Goal: Task Accomplishment & Management: Manage account settings

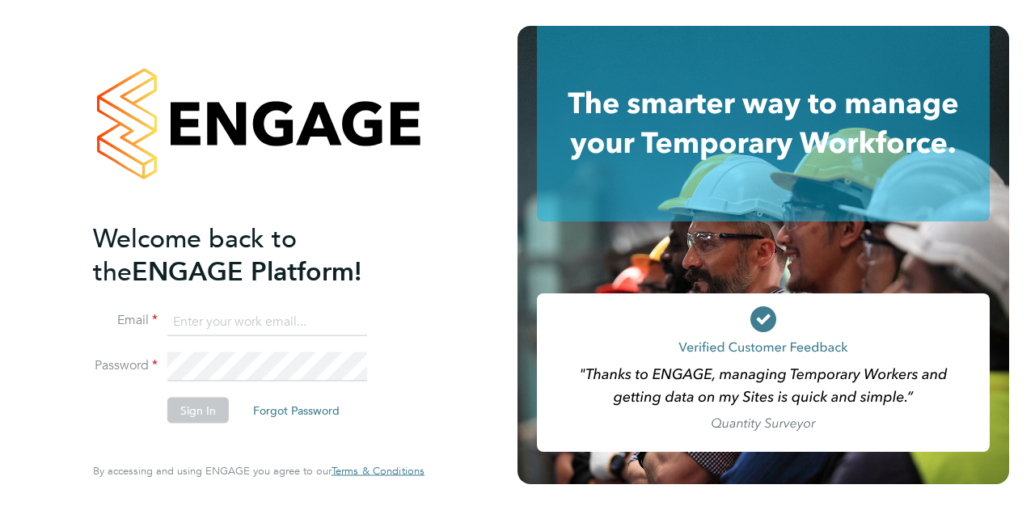
type input "andrew.bell2@wates.co.uk"
click at [200, 411] on button "Sign In" at bounding box center [197, 410] width 61 height 26
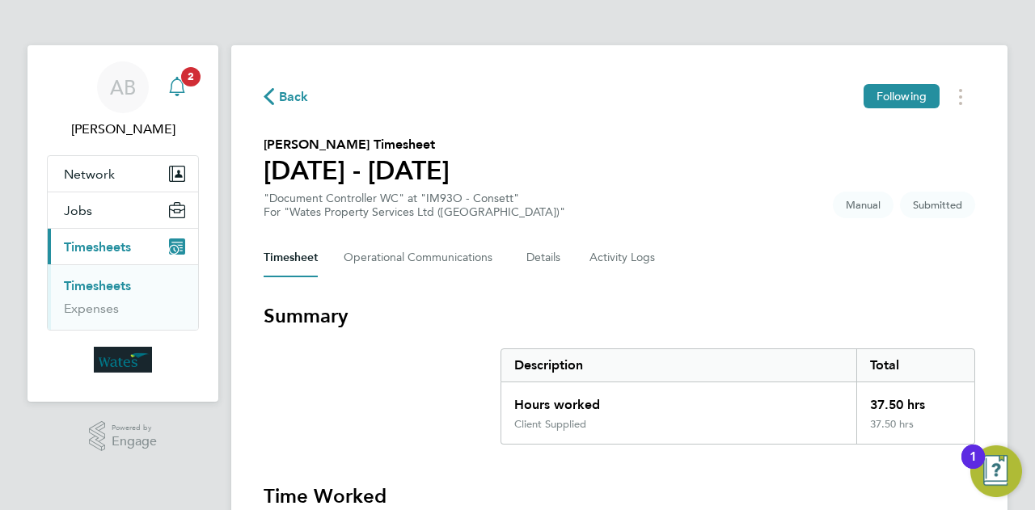
click at [190, 80] on span "2" at bounding box center [190, 76] width 19 height 19
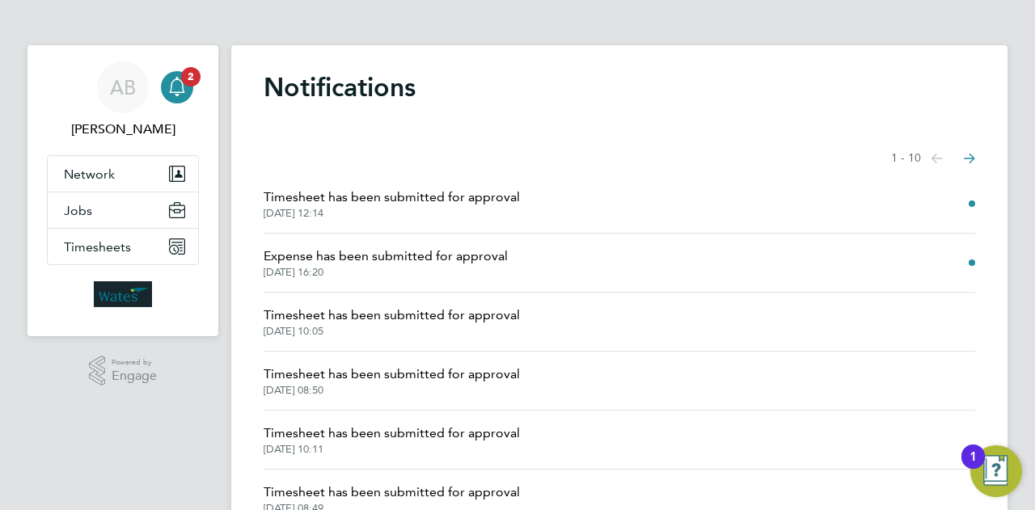
click at [442, 261] on span "Expense has been submitted for approval" at bounding box center [386, 256] width 244 height 19
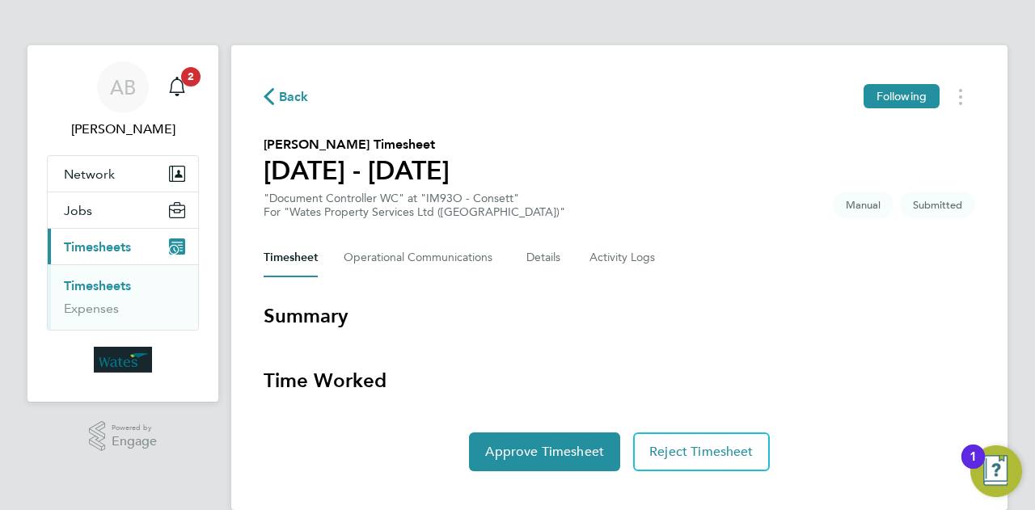
click at [269, 91] on icon "button" at bounding box center [269, 96] width 11 height 17
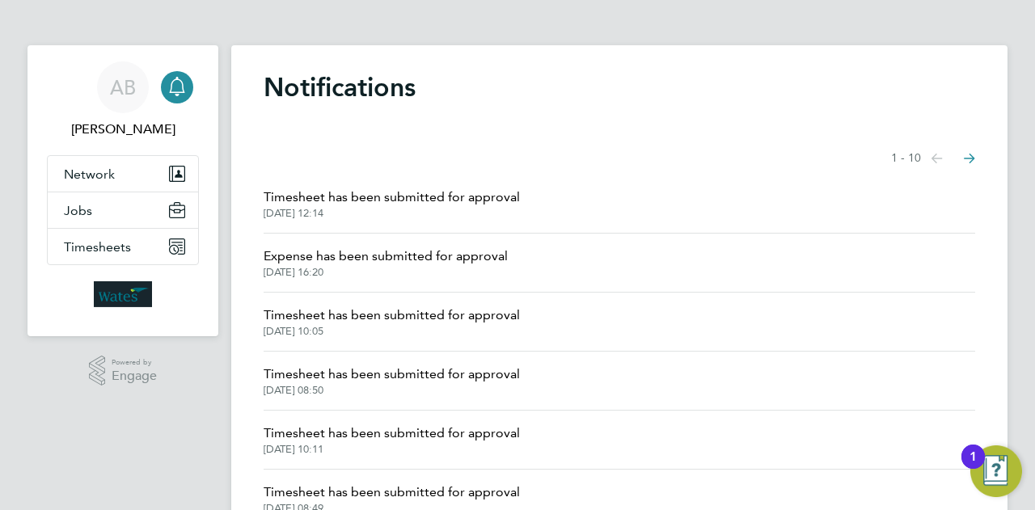
click at [417, 268] on span "[DATE] 16:20" at bounding box center [386, 272] width 244 height 13
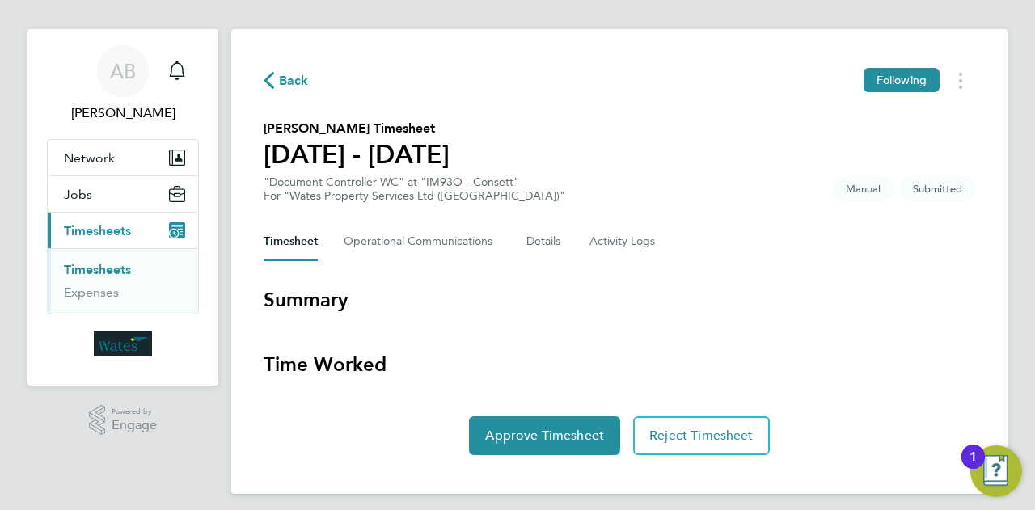
scroll to position [25, 0]
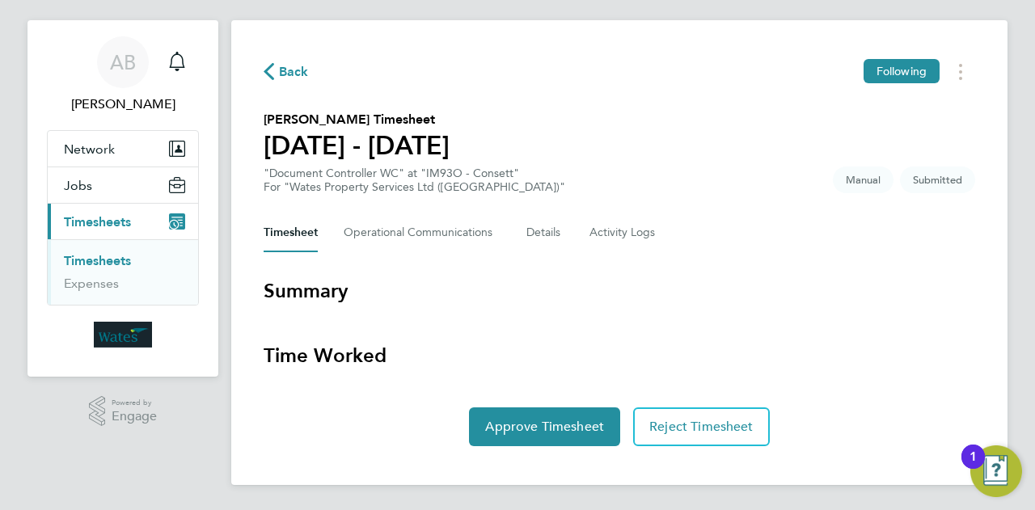
click at [266, 75] on icon "button" at bounding box center [269, 71] width 11 height 17
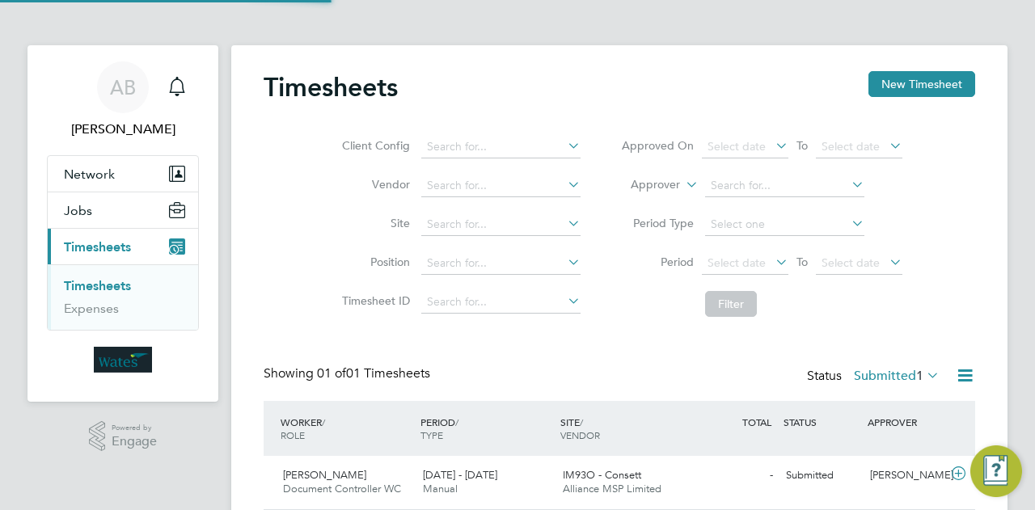
scroll to position [40, 140]
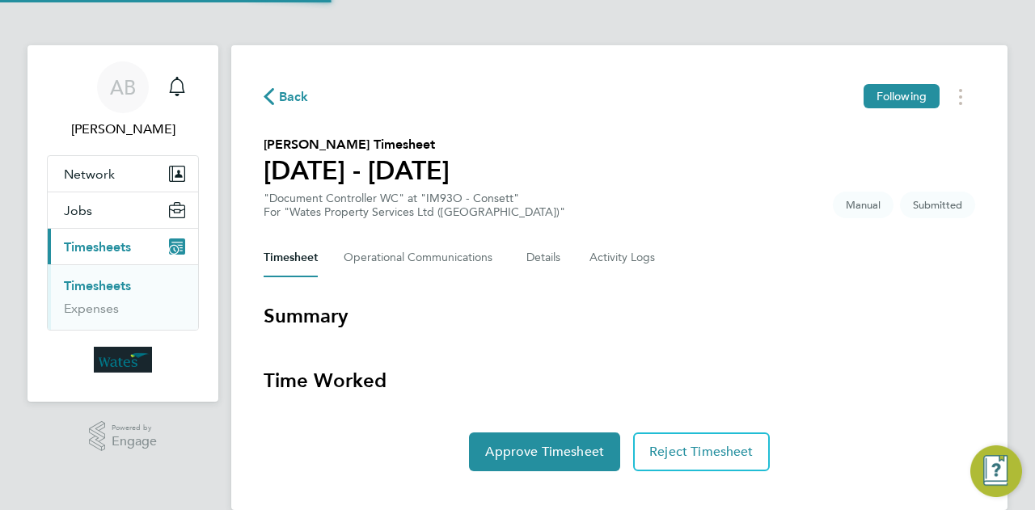
scroll to position [25, 0]
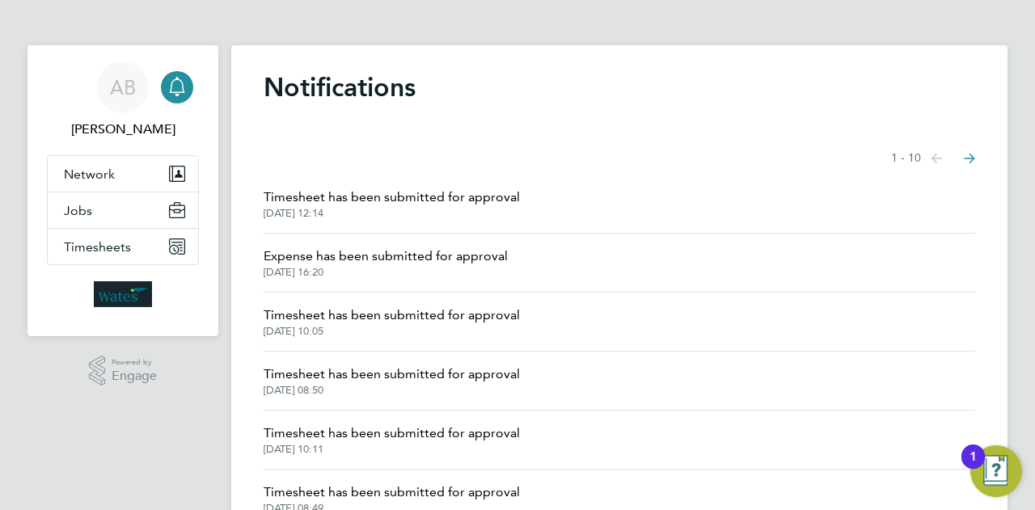
click at [395, 206] on span "Timesheet has been submitted for approval" at bounding box center [392, 197] width 256 height 19
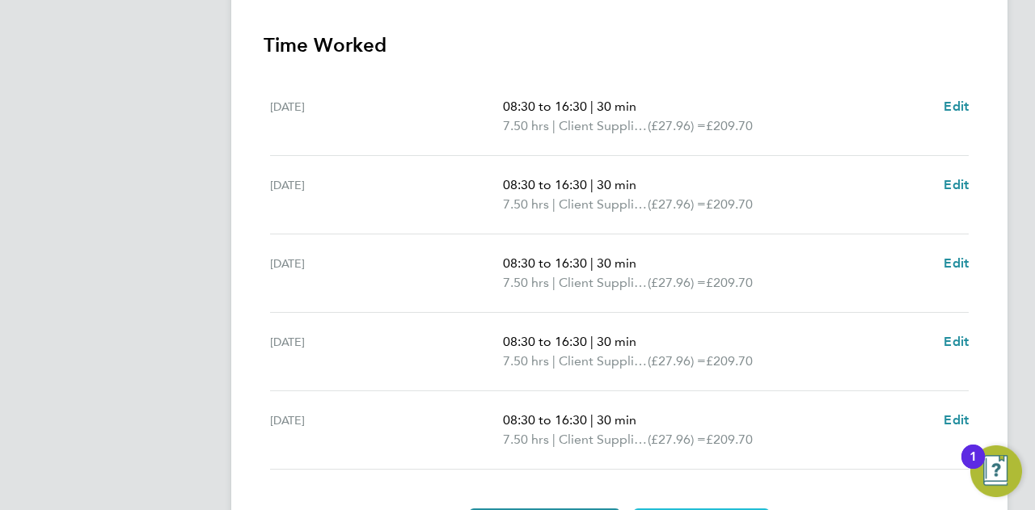
scroll to position [550, 0]
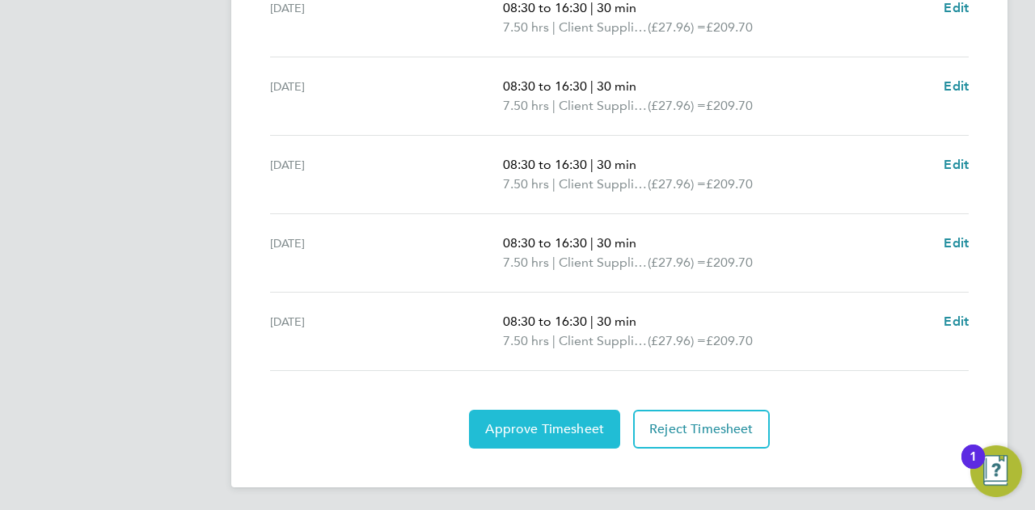
click at [547, 428] on span "Approve Timesheet" at bounding box center [544, 429] width 119 height 16
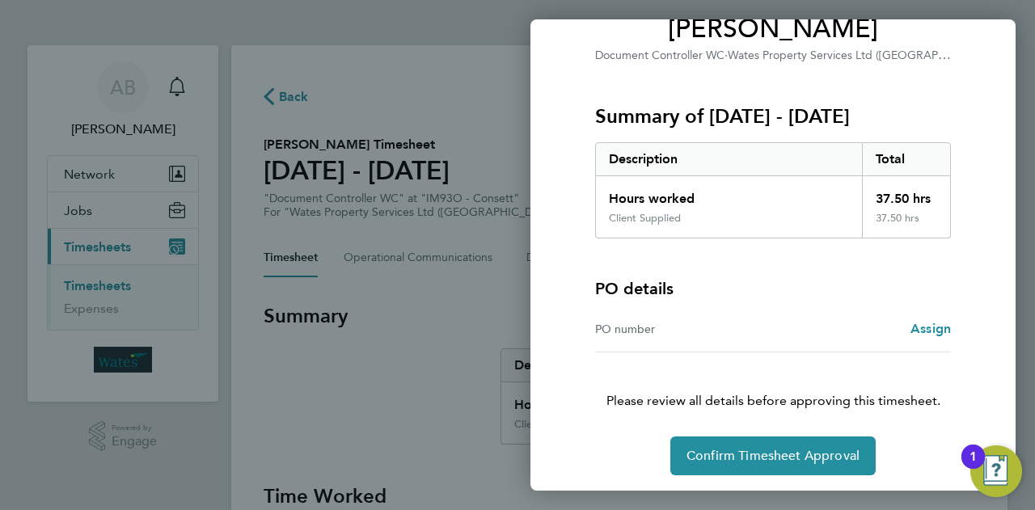
scroll to position [151, 0]
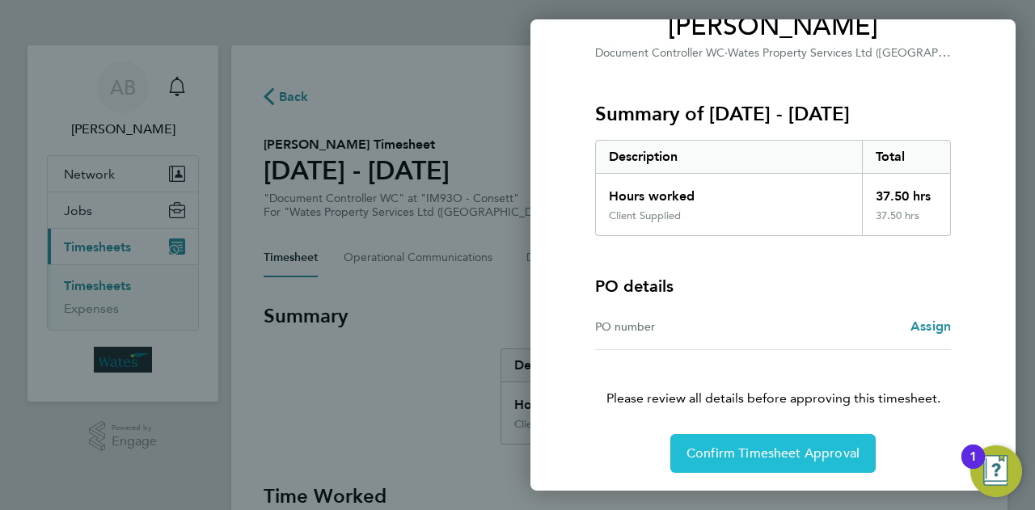
click at [760, 446] on span "Confirm Timesheet Approval" at bounding box center [773, 454] width 173 height 16
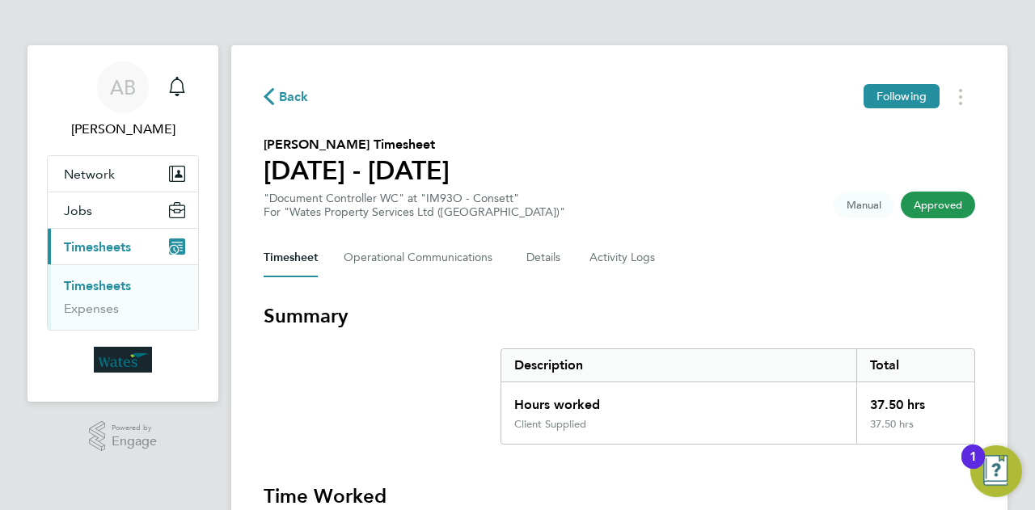
click at [270, 87] on button "Back" at bounding box center [286, 97] width 45 height 20
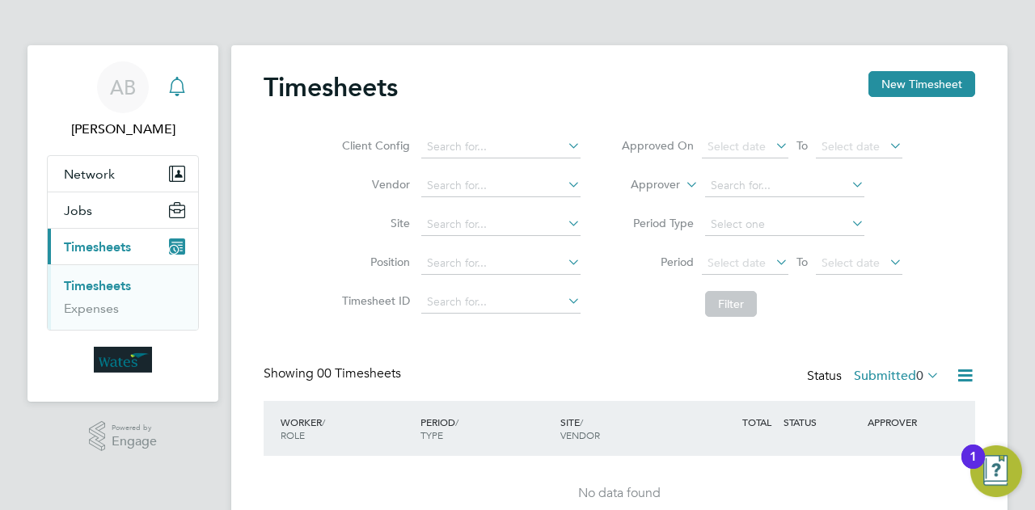
click at [173, 88] on icon "Main navigation" at bounding box center [176, 86] width 19 height 19
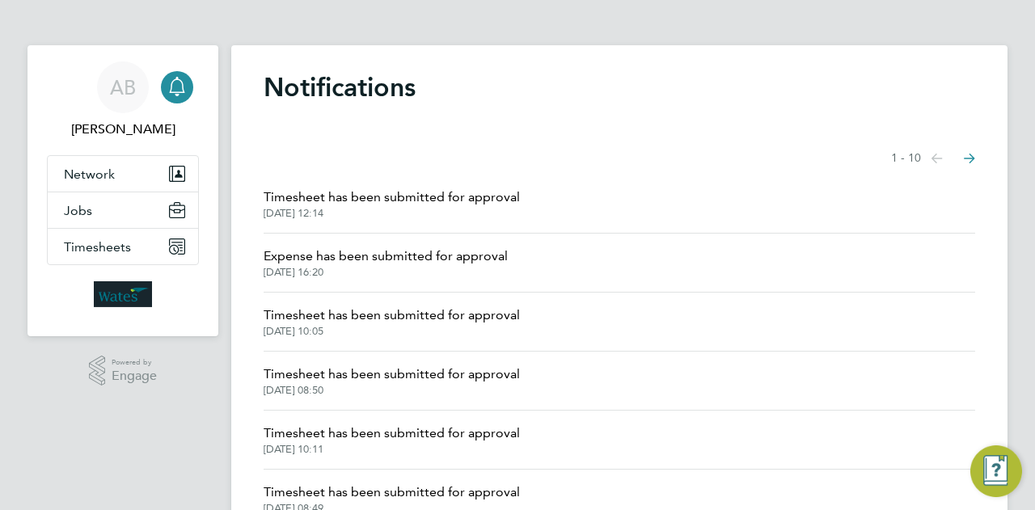
click at [412, 258] on span "Expense has been submitted for approval" at bounding box center [386, 256] width 244 height 19
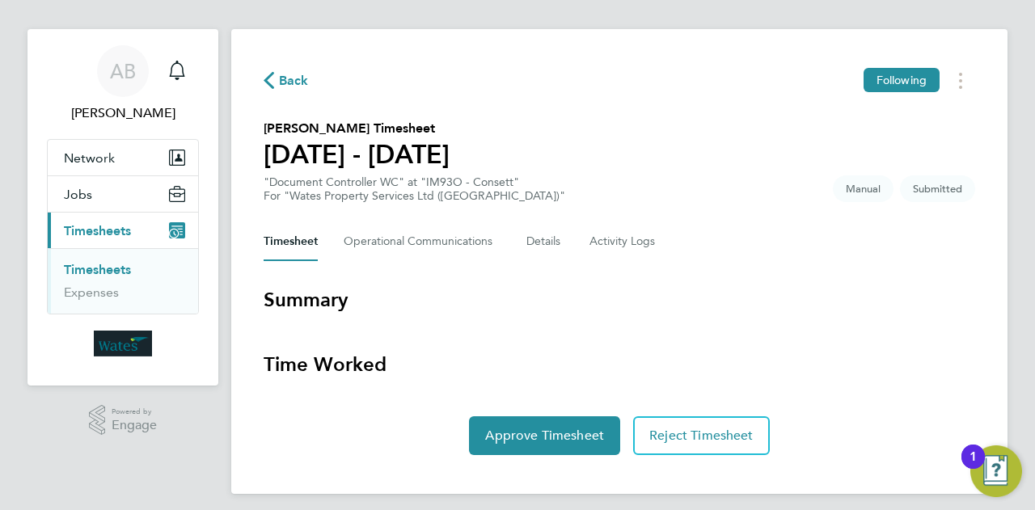
scroll to position [25, 0]
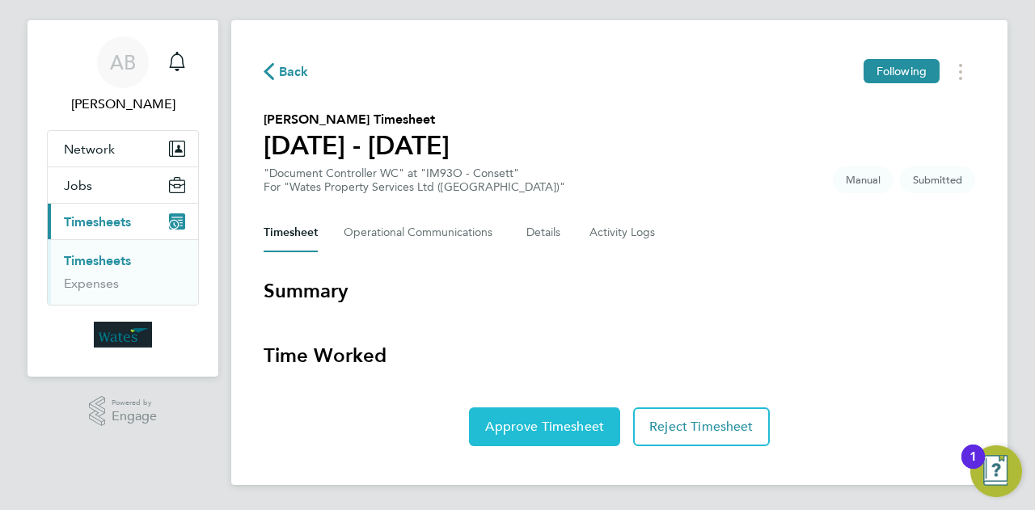
click at [539, 430] on span "Approve Timesheet" at bounding box center [544, 427] width 119 height 16
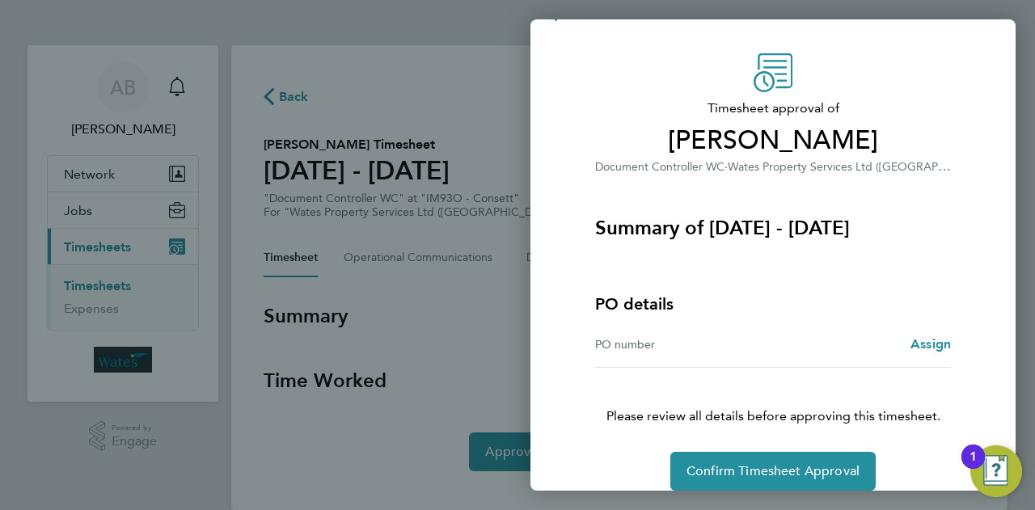
scroll to position [56, 0]
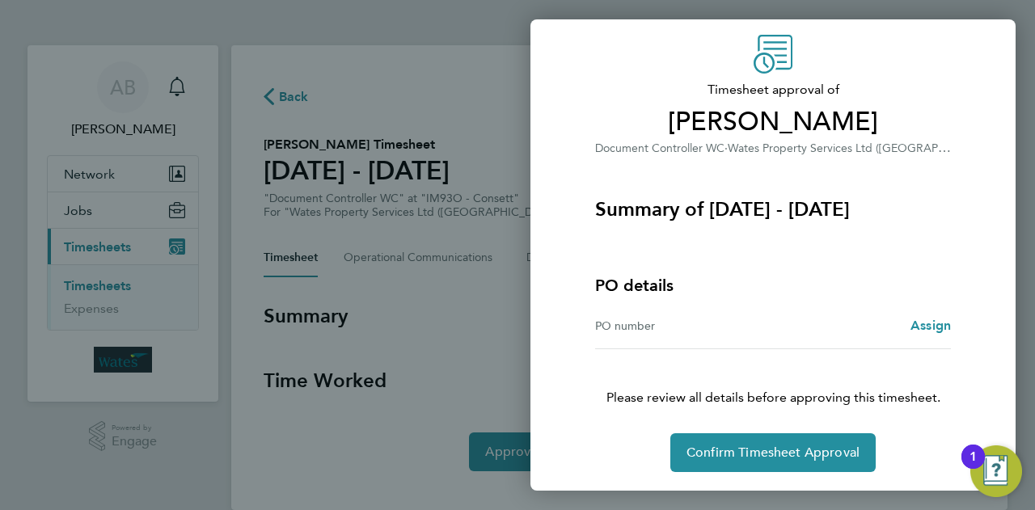
click at [642, 327] on div "PO number" at bounding box center [684, 325] width 178 height 19
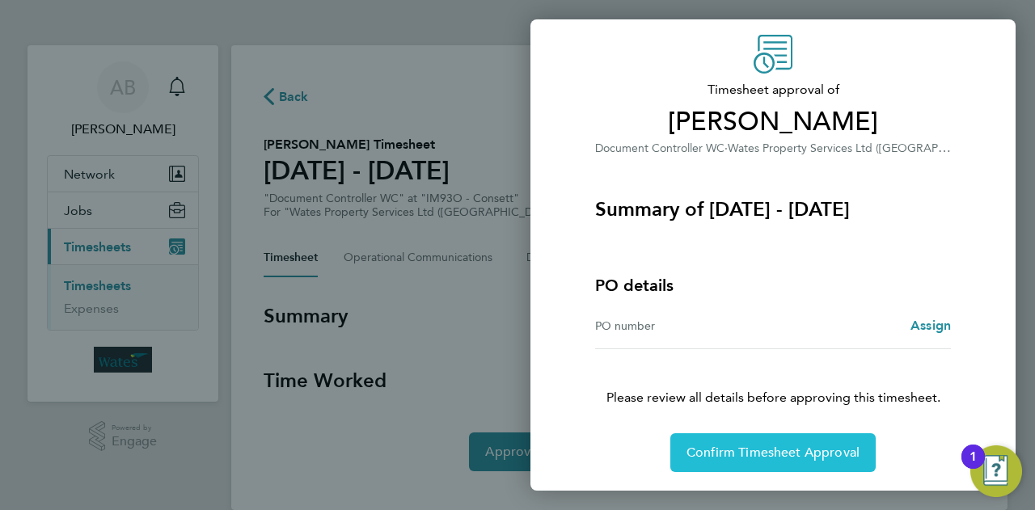
click at [786, 450] on span "Confirm Timesheet Approval" at bounding box center [773, 453] width 173 height 16
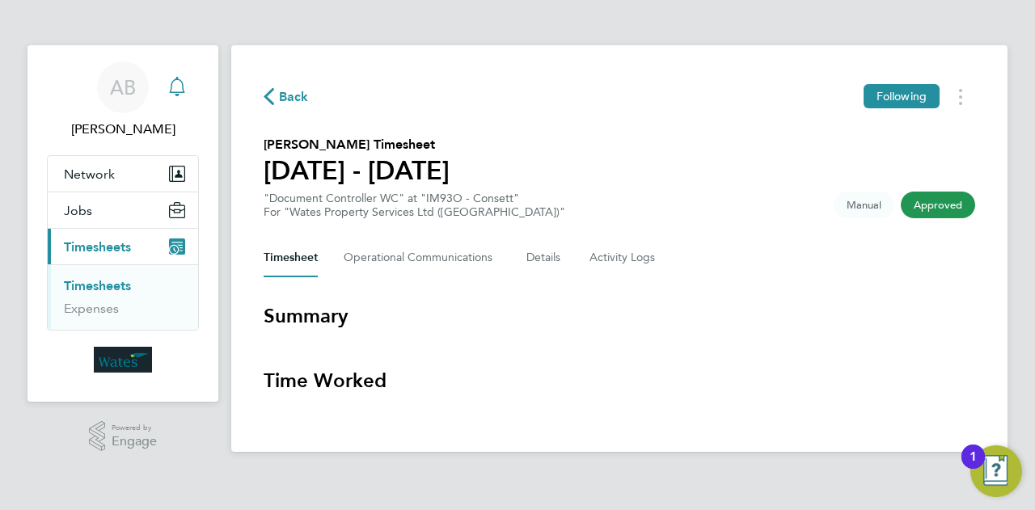
click at [177, 87] on icon "Main navigation" at bounding box center [176, 86] width 19 height 19
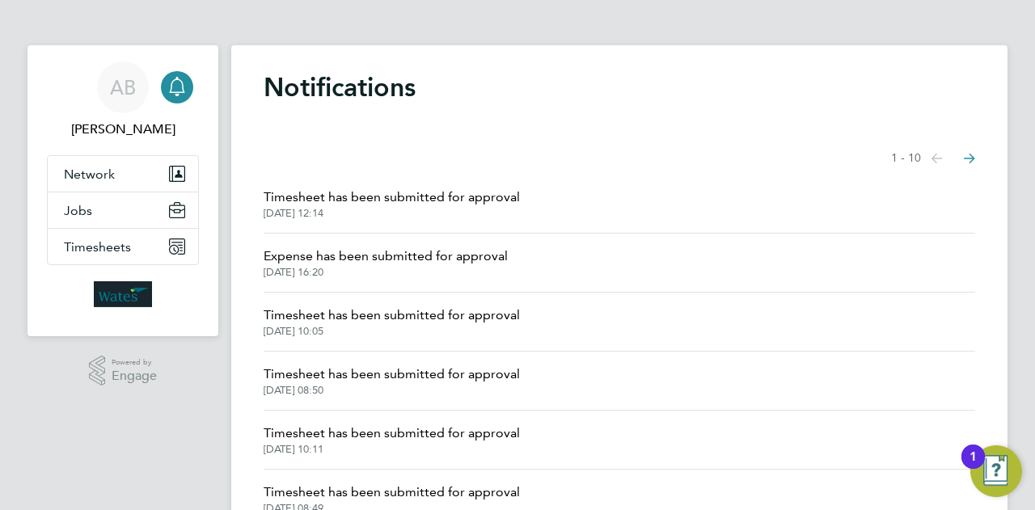
click at [465, 316] on span "Timesheet has been submitted for approval" at bounding box center [392, 315] width 256 height 19
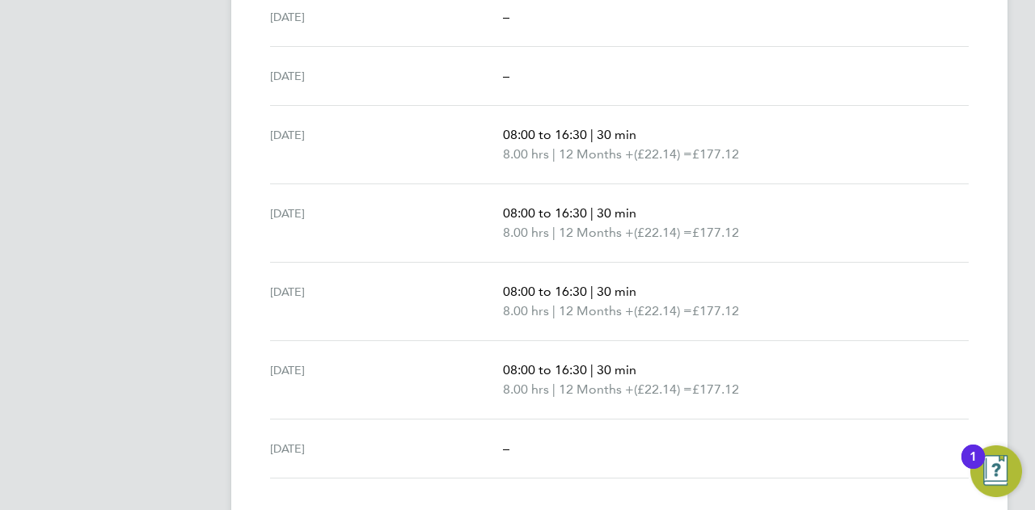
scroll to position [566, 0]
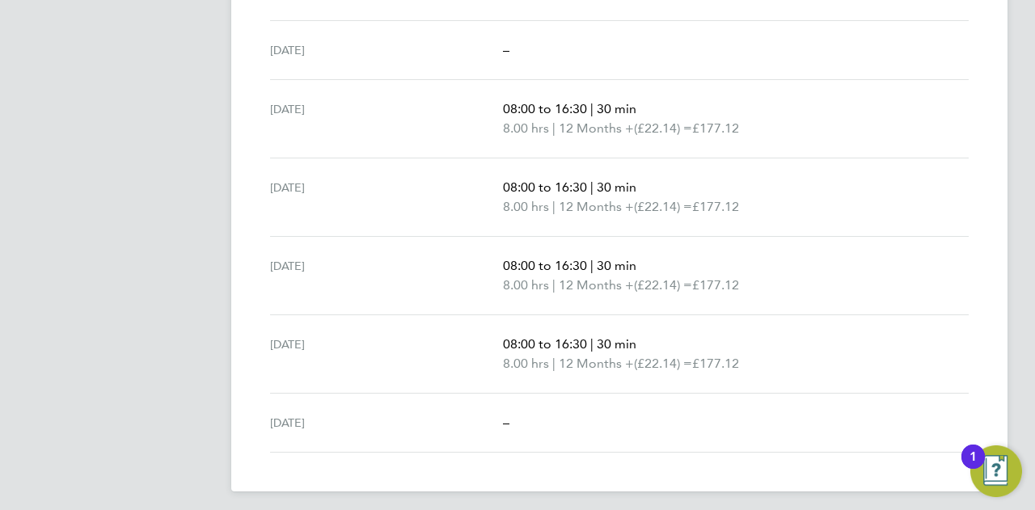
click at [980, 459] on div "1" at bounding box center [973, 457] width 23 height 24
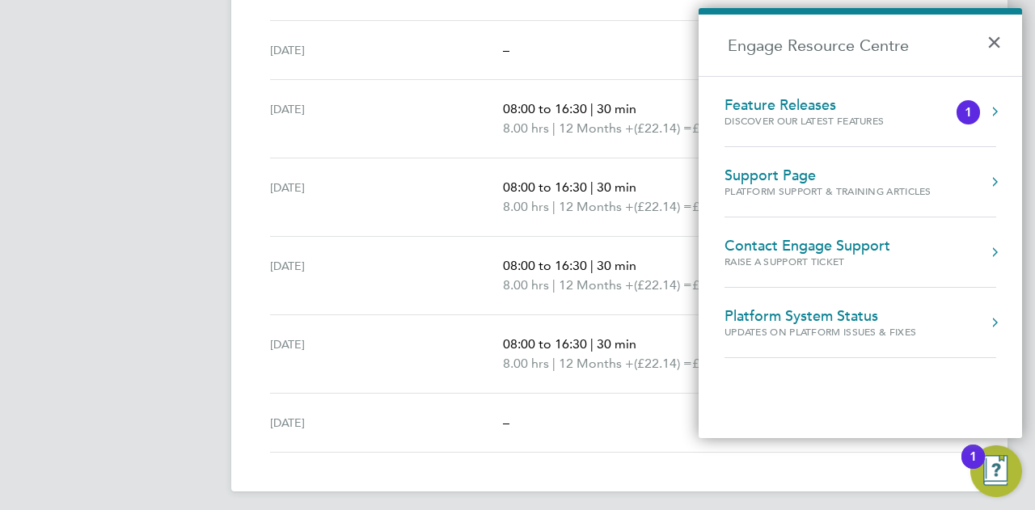
click at [836, 106] on div "Feature Releases" at bounding box center [821, 105] width 192 height 18
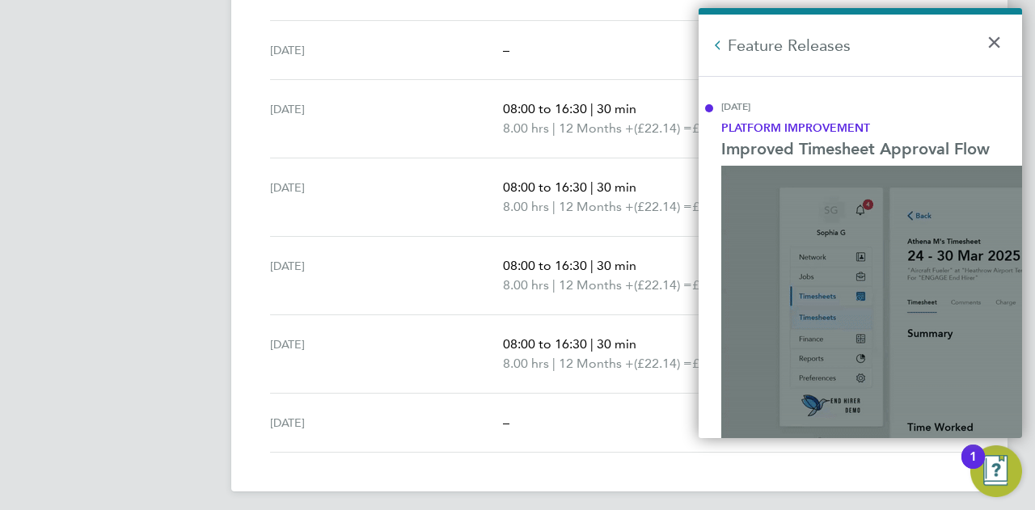
scroll to position [0, 0]
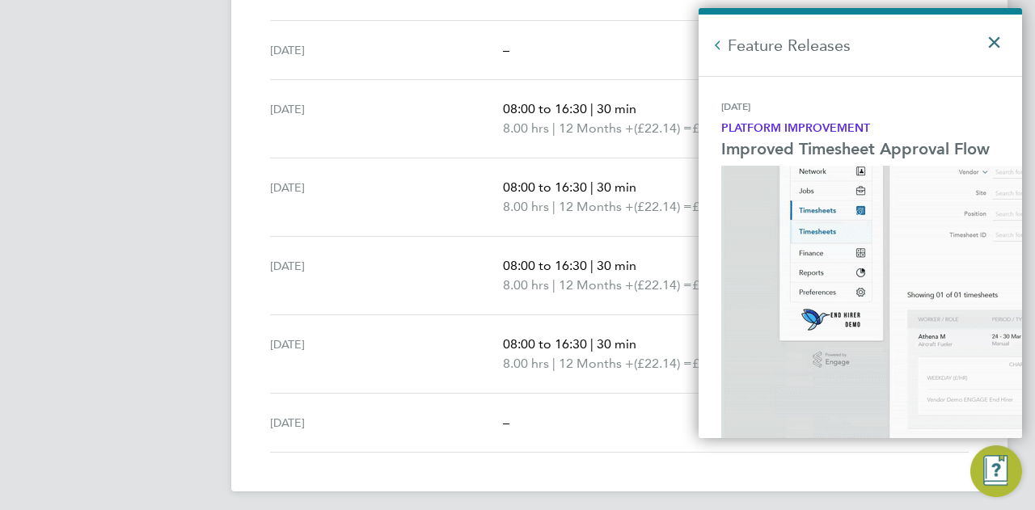
click at [990, 43] on button "×" at bounding box center [998, 37] width 23 height 36
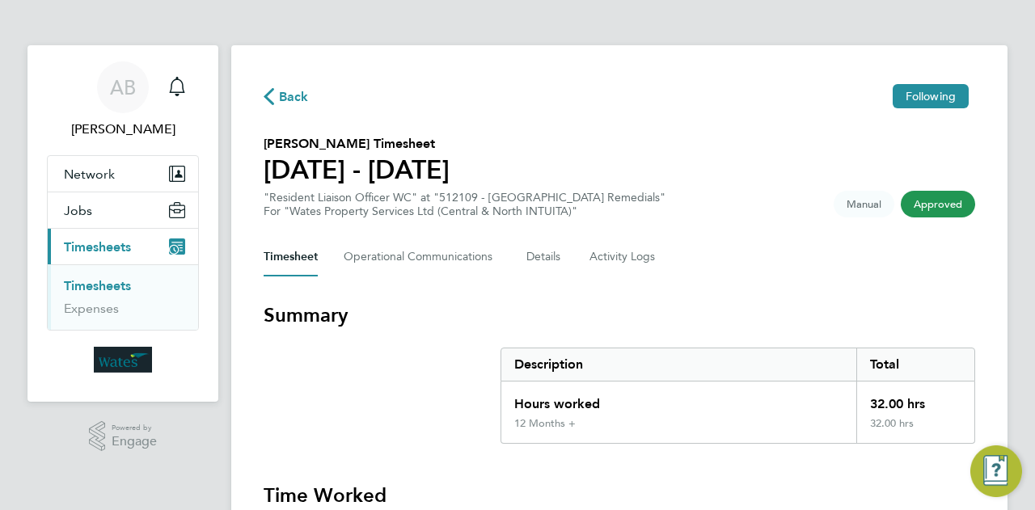
click at [277, 95] on span "Back" at bounding box center [286, 94] width 45 height 15
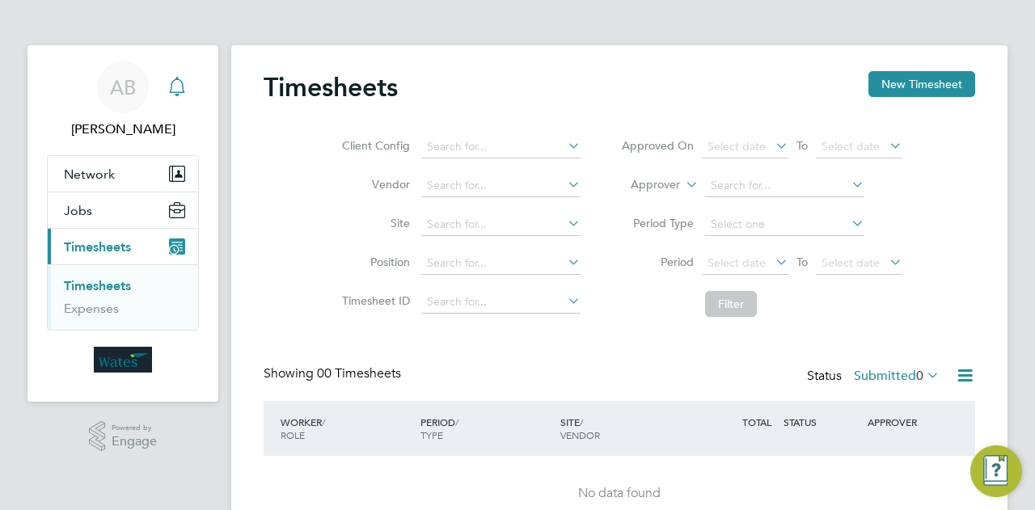
click at [179, 87] on icon "Main navigation" at bounding box center [176, 86] width 19 height 19
